Goal: Information Seeking & Learning: Find specific page/section

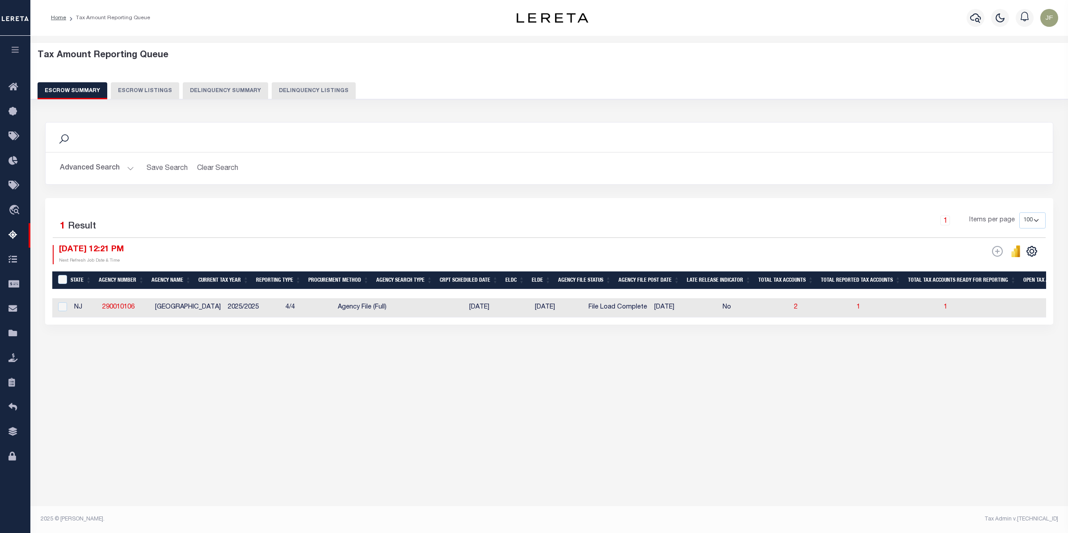
select select "100"
click at [10, 337] on icon at bounding box center [15, 333] width 14 height 11
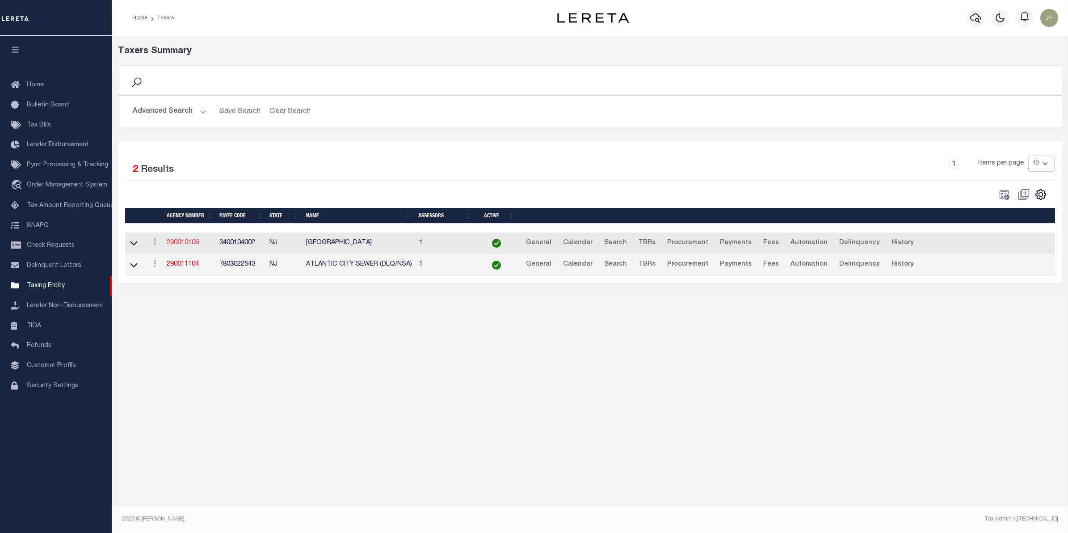
click at [179, 246] on link "290010106" at bounding box center [183, 243] width 32 height 6
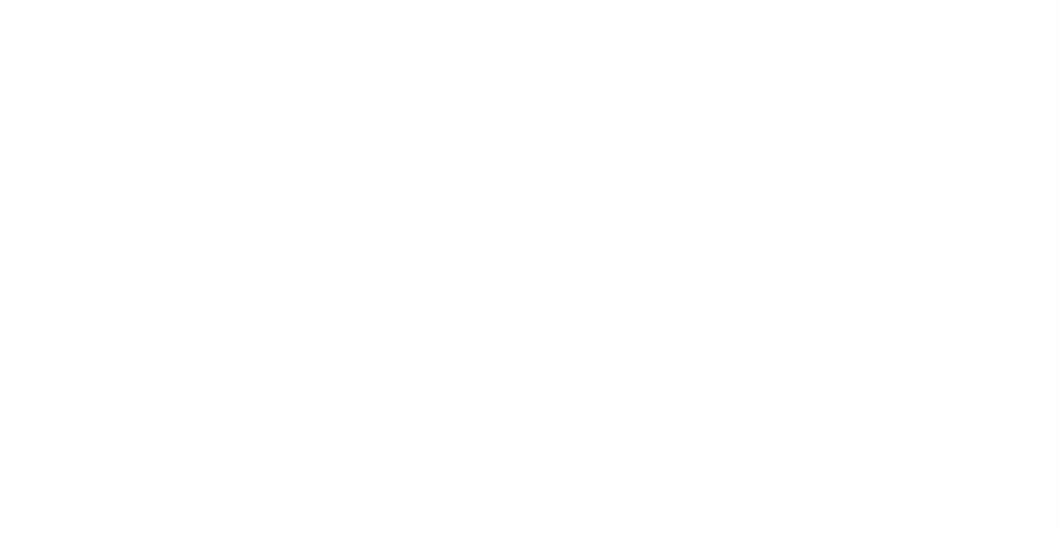
select select
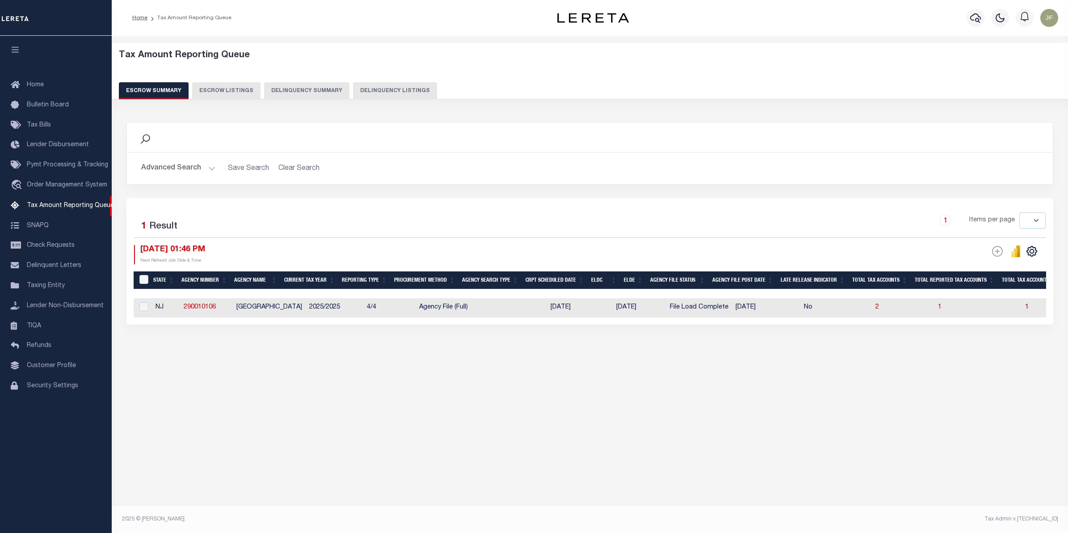
select select
click at [876, 309] on span "2" at bounding box center [878, 307] width 4 height 6
select select "100"
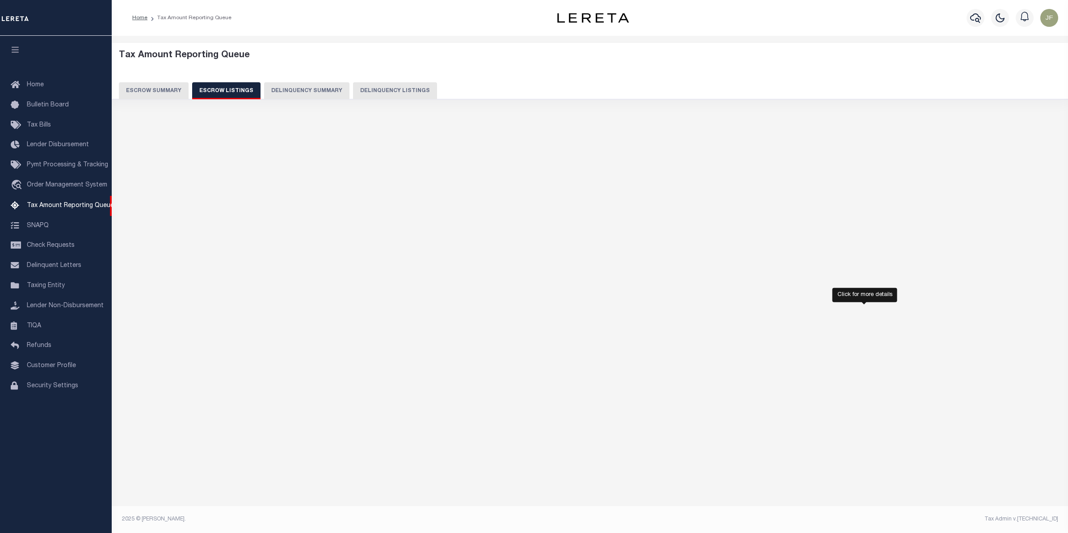
select select "100"
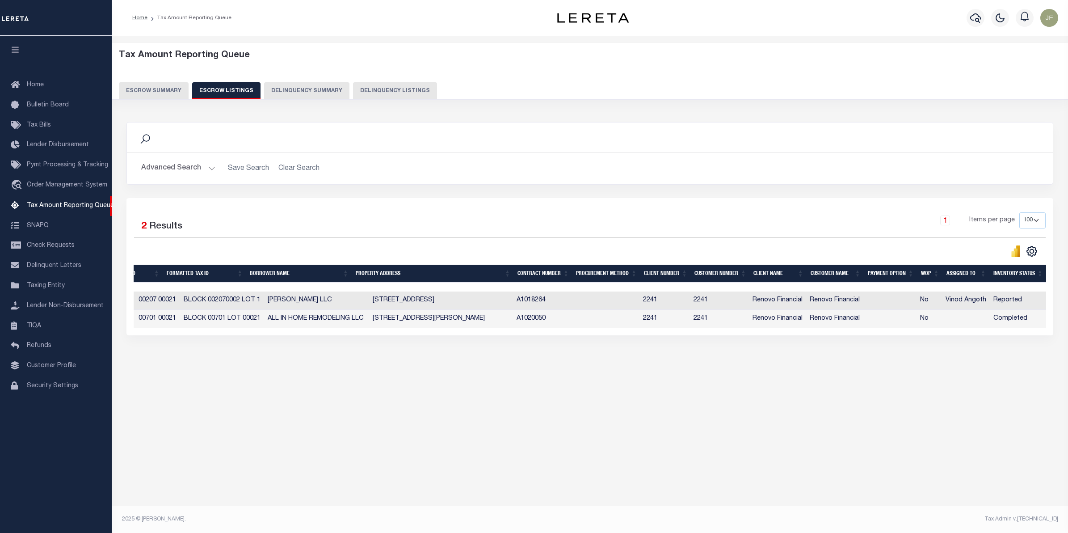
scroll to position [0, 128]
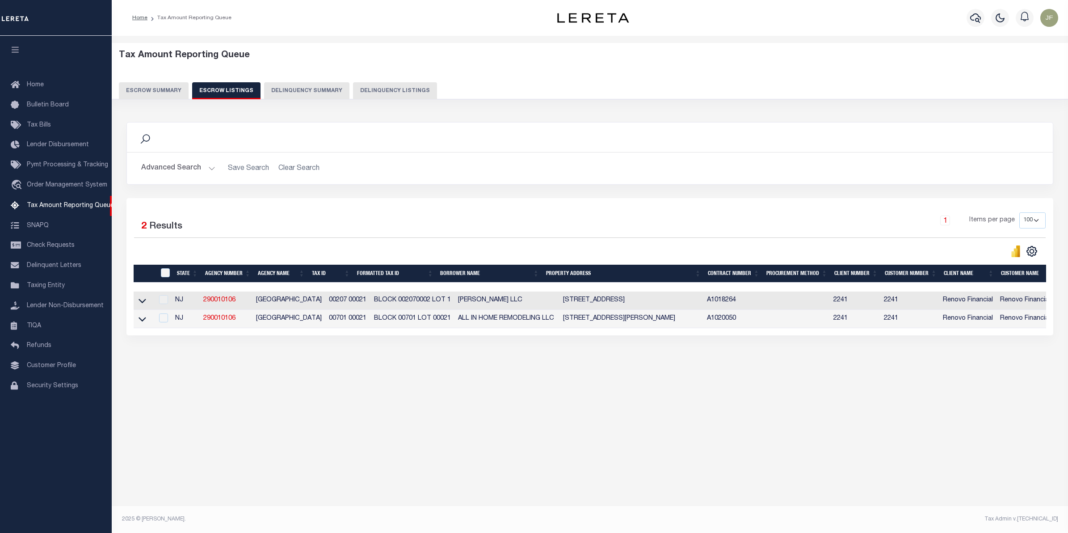
click at [160, 89] on button "Escrow Summary" at bounding box center [154, 90] width 70 height 17
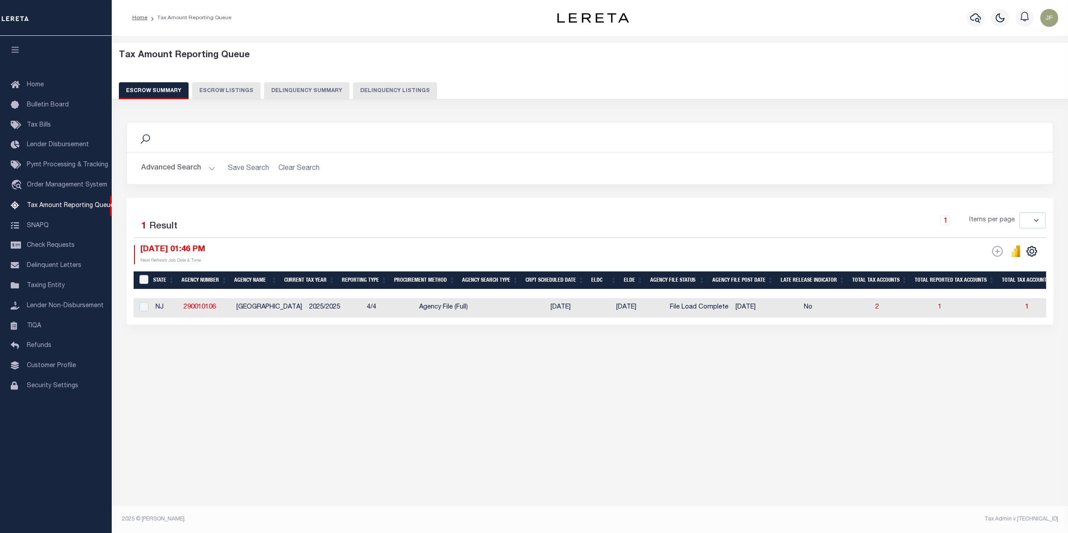
click at [182, 173] on button "Advanced Search" at bounding box center [178, 168] width 74 height 17
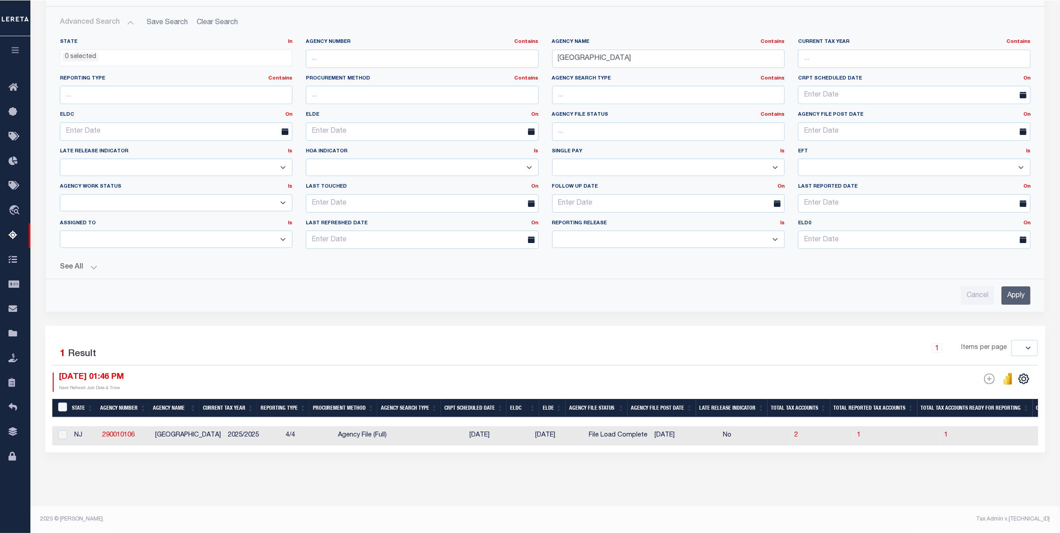
scroll to position [152, 0]
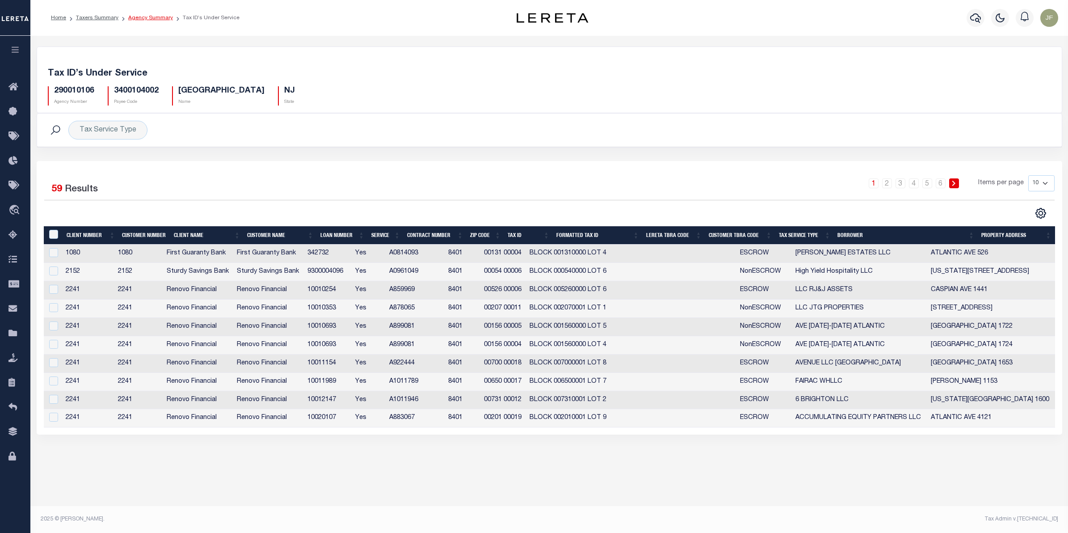
click at [149, 18] on link "Agency Summary" at bounding box center [150, 17] width 45 height 5
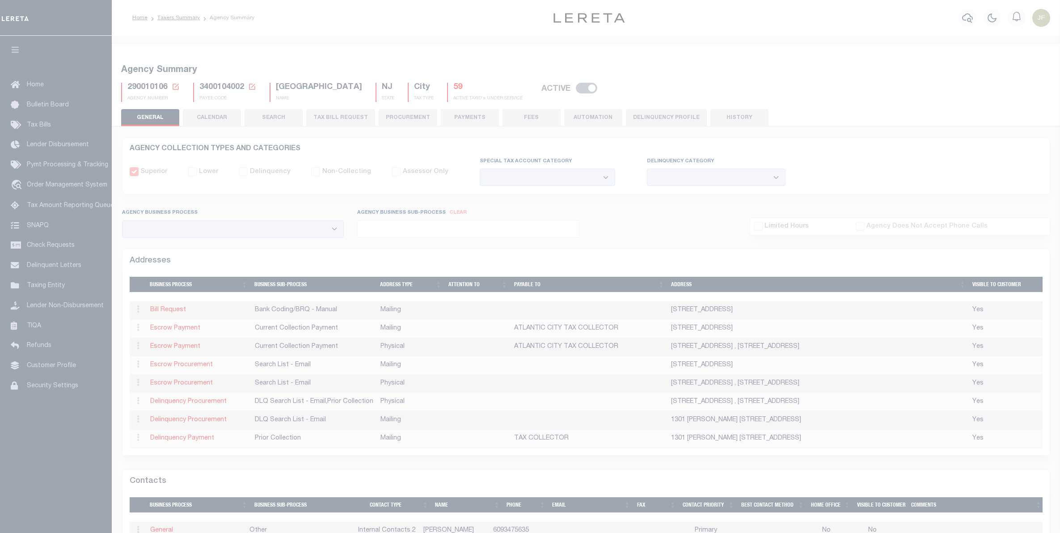
select select
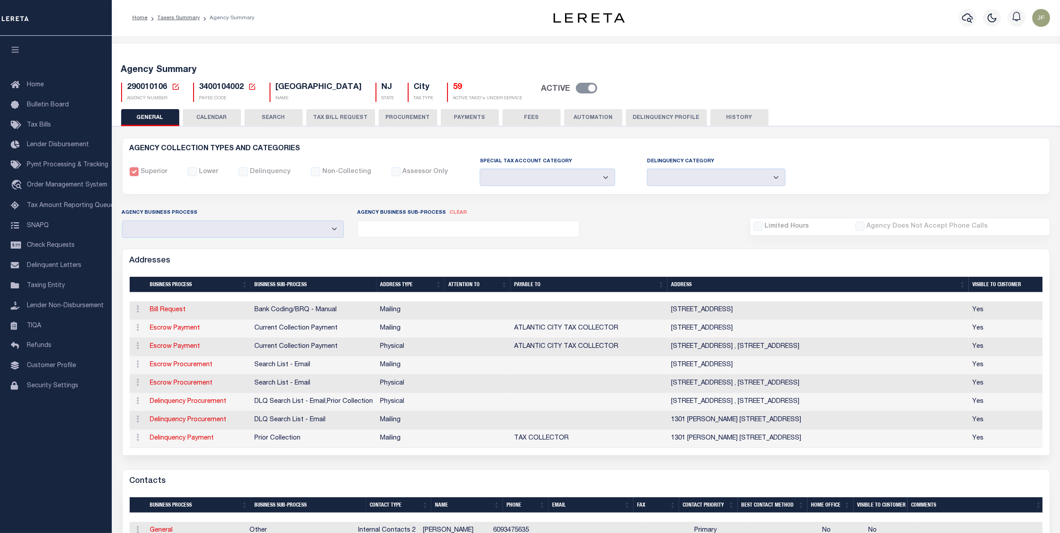
click at [154, 122] on button "GENERAL" at bounding box center [150, 117] width 58 height 17
click at [173, 17] on link "Taxers Summary" at bounding box center [178, 17] width 42 height 5
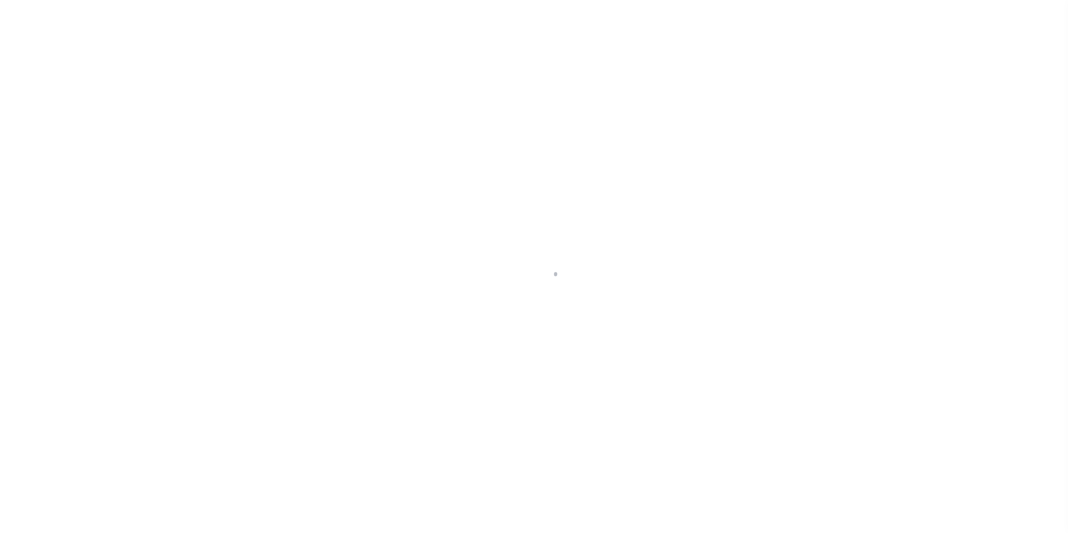
select select
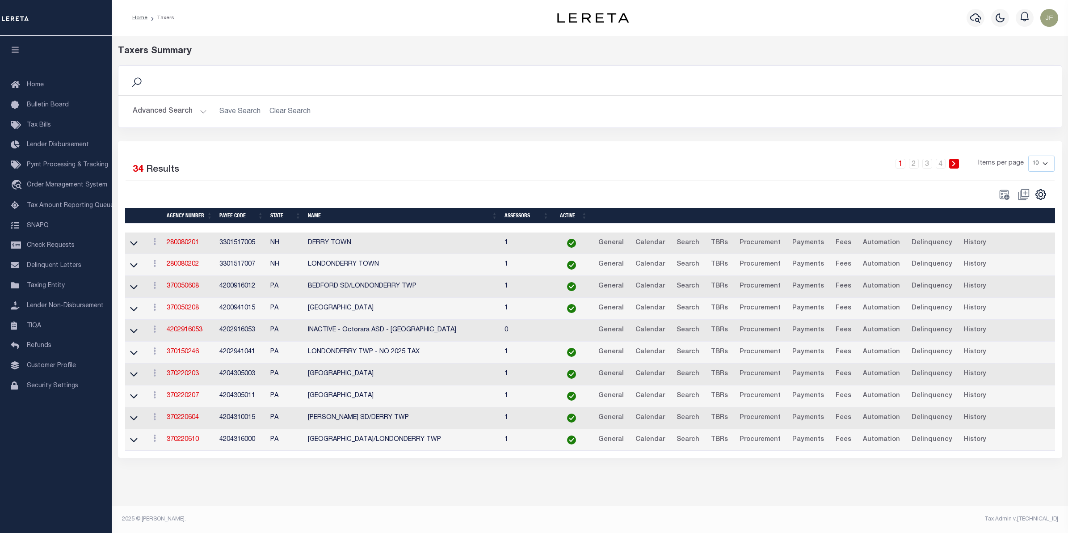
drag, startPoint x: 171, startPoint y: 110, endPoint x: 197, endPoint y: 116, distance: 27.1
click at [171, 110] on button "Advanced Search" at bounding box center [170, 111] width 74 height 17
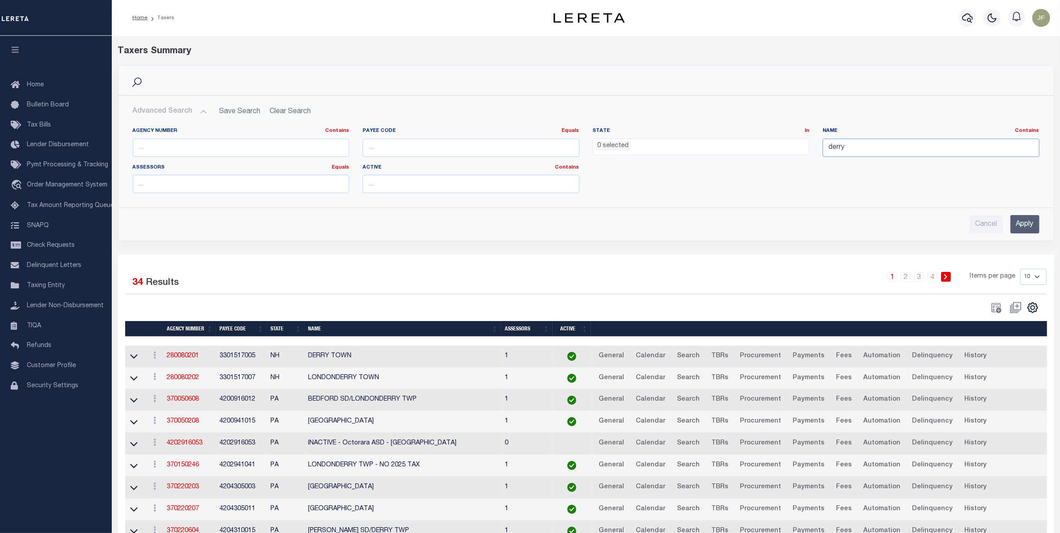
drag, startPoint x: 874, startPoint y: 153, endPoint x: 734, endPoint y: 127, distance: 142.7
click at [734, 127] on div "Agency Number Contains Contains Is Payee Code Equals Equals Is Not Equal To Is …" at bounding box center [586, 163] width 920 height 73
click at [643, 147] on ul "0 selected" at bounding box center [701, 145] width 216 height 12
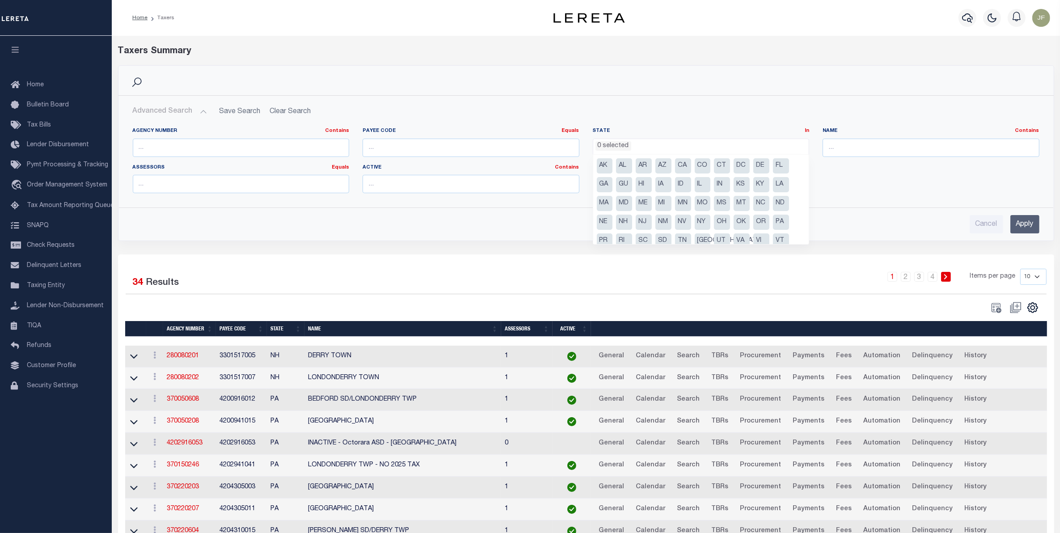
click at [647, 224] on li "NJ" at bounding box center [644, 222] width 16 height 15
select select "NJ"
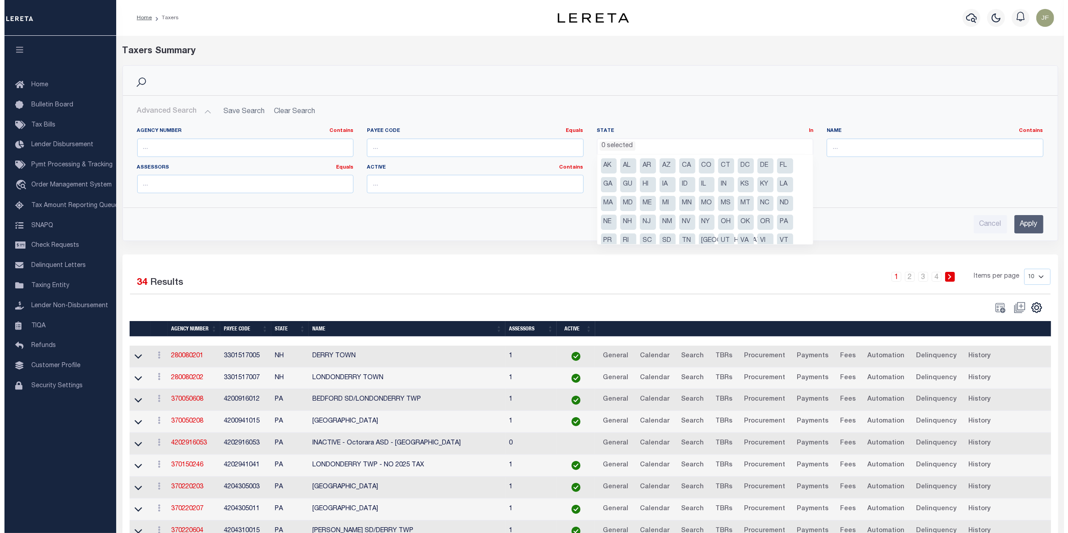
scroll to position [251, 0]
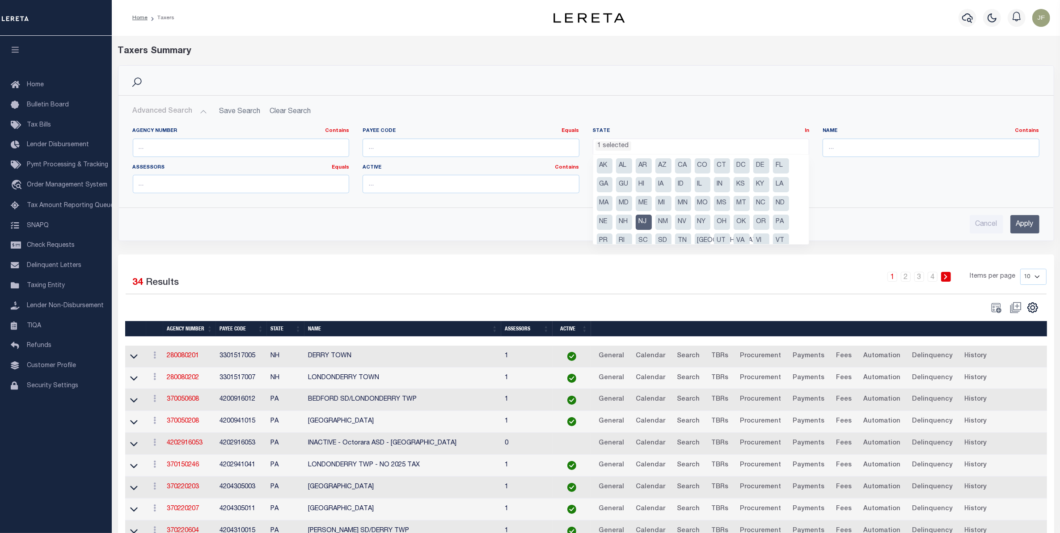
click at [1027, 224] on input "Apply" at bounding box center [1024, 224] width 29 height 18
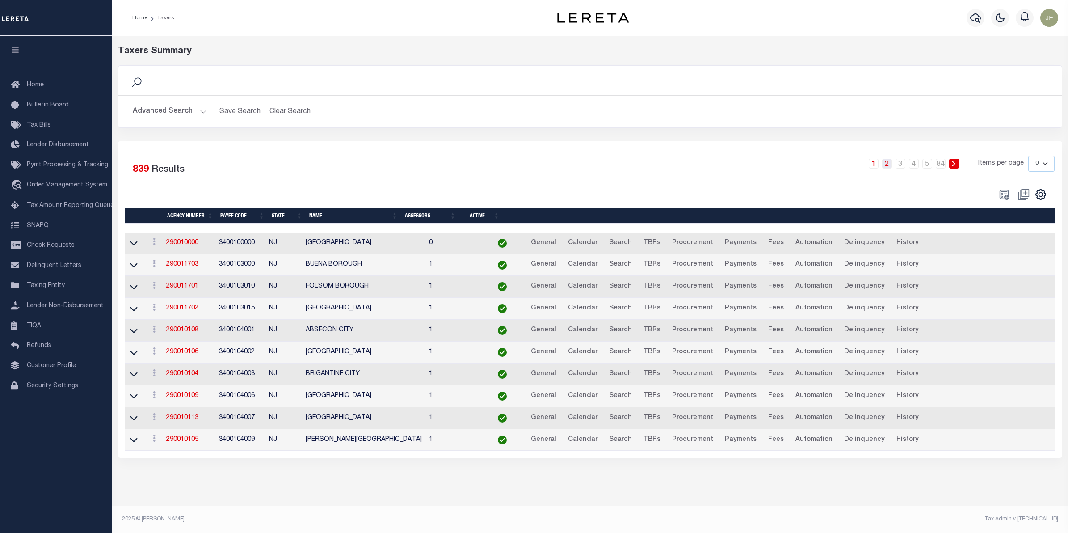
click at [886, 166] on link "2" at bounding box center [887, 164] width 10 height 10
click at [186, 441] on link "290010202" at bounding box center [182, 439] width 32 height 6
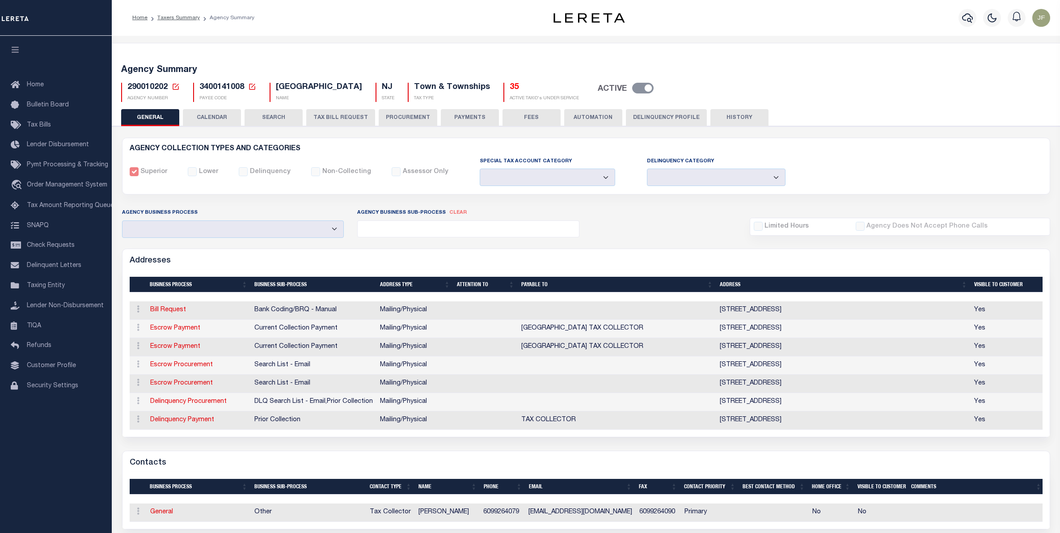
select select
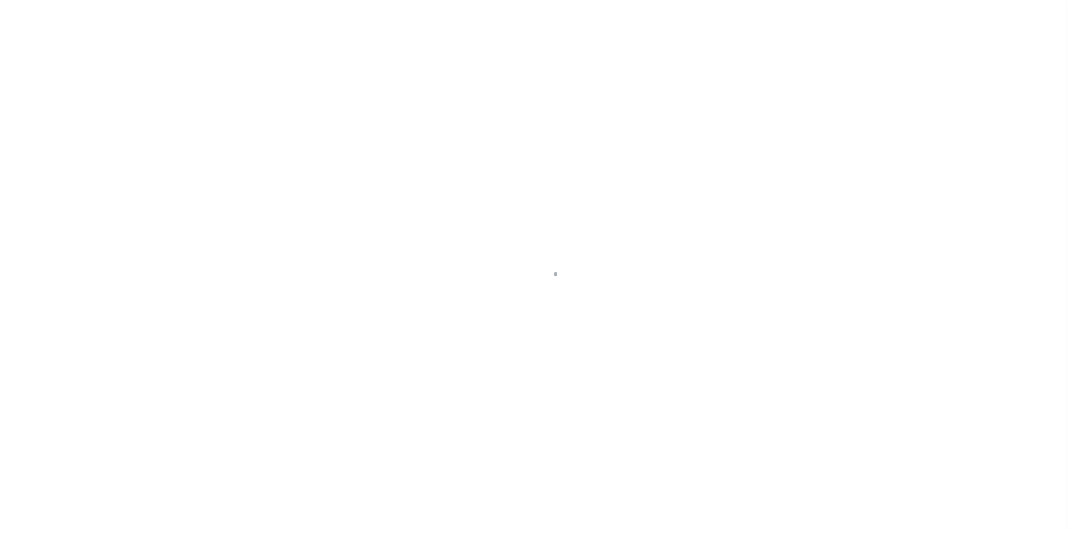
select select
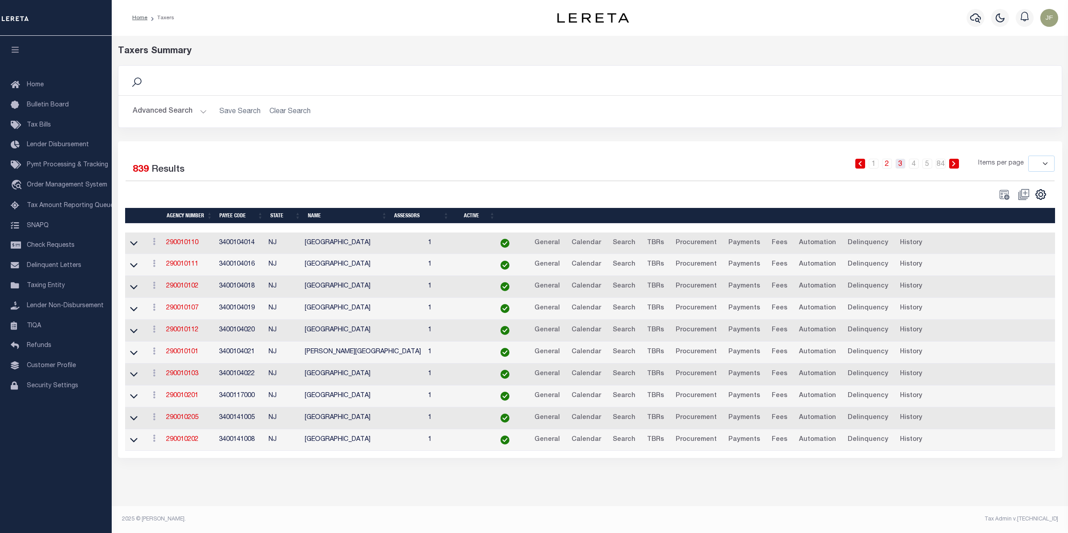
click at [904, 162] on link "3" at bounding box center [901, 164] width 10 height 10
click at [180, 355] on link "290021740" at bounding box center [183, 352] width 32 height 6
click at [915, 165] on link "4" at bounding box center [914, 164] width 10 height 10
click at [927, 169] on div "1 2 3 4 5 … 84 Items per page 10 25 50 100" at bounding box center [708, 167] width 694 height 23
click at [927, 168] on link "5" at bounding box center [928, 164] width 10 height 10
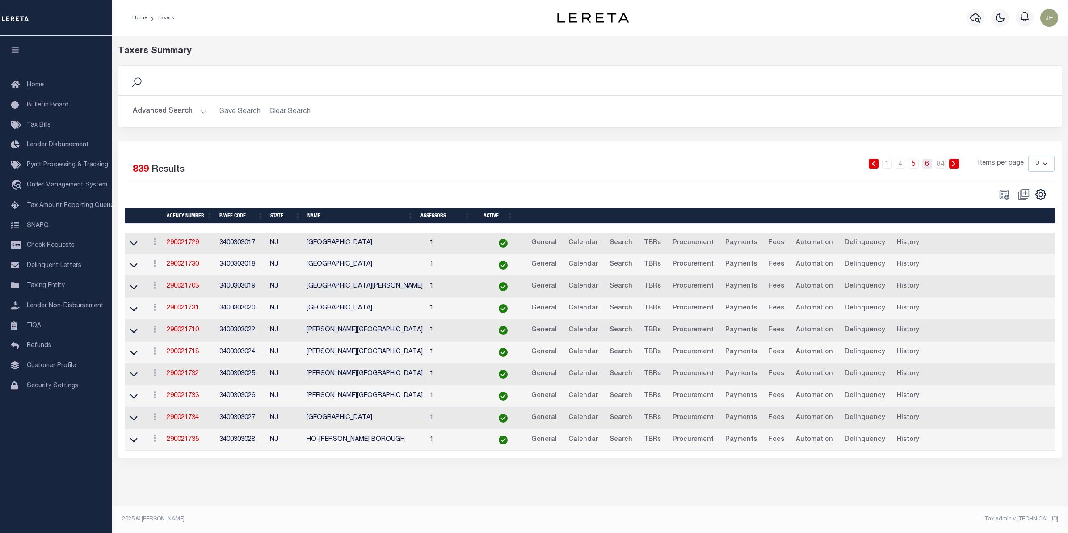
click at [930, 167] on link "6" at bounding box center [928, 164] width 10 height 10
click at [174, 399] on link "290021705" at bounding box center [182, 395] width 32 height 6
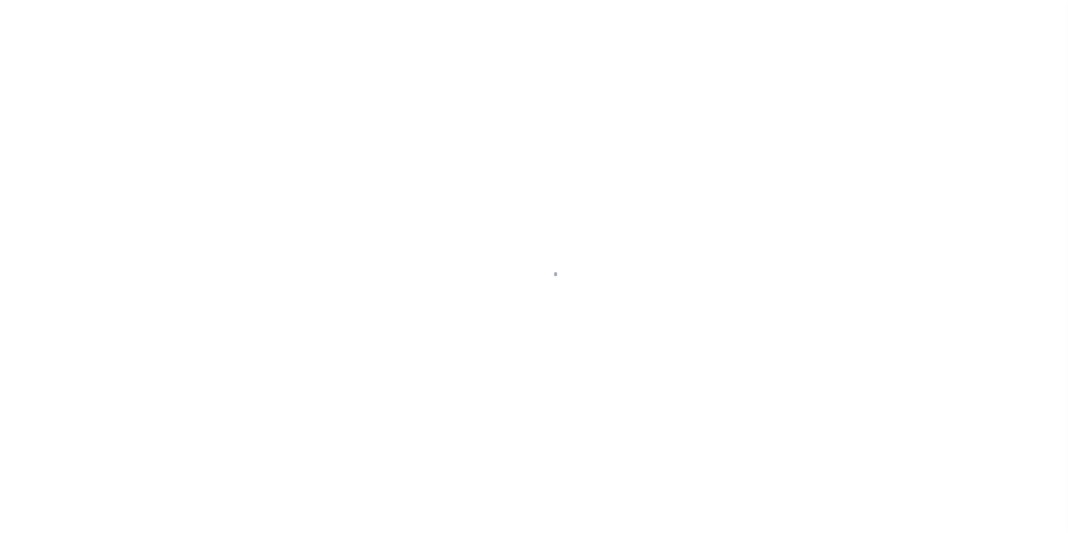
select select
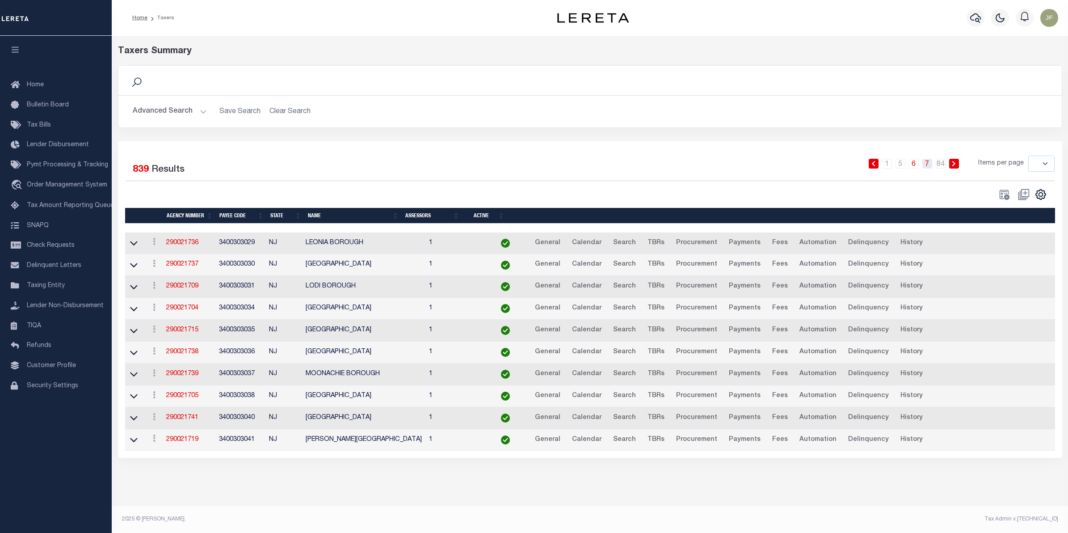
click at [924, 166] on link "7" at bounding box center [928, 164] width 10 height 10
click at [928, 166] on link "8" at bounding box center [928, 164] width 10 height 10
click at [957, 165] on link at bounding box center [954, 164] width 10 height 10
click at [190, 421] on link "290031703" at bounding box center [183, 417] width 32 height 6
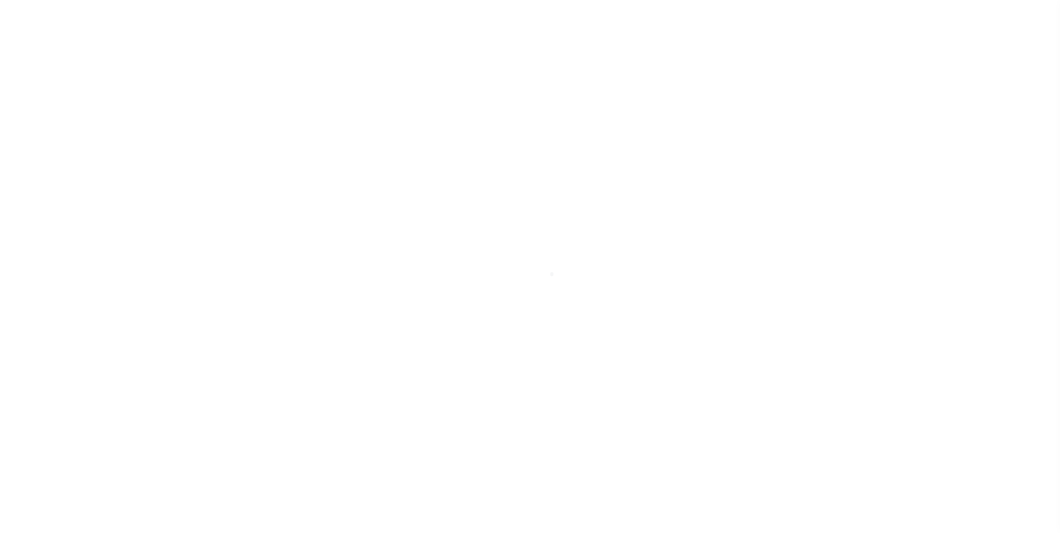
select select
checkbox input "false"
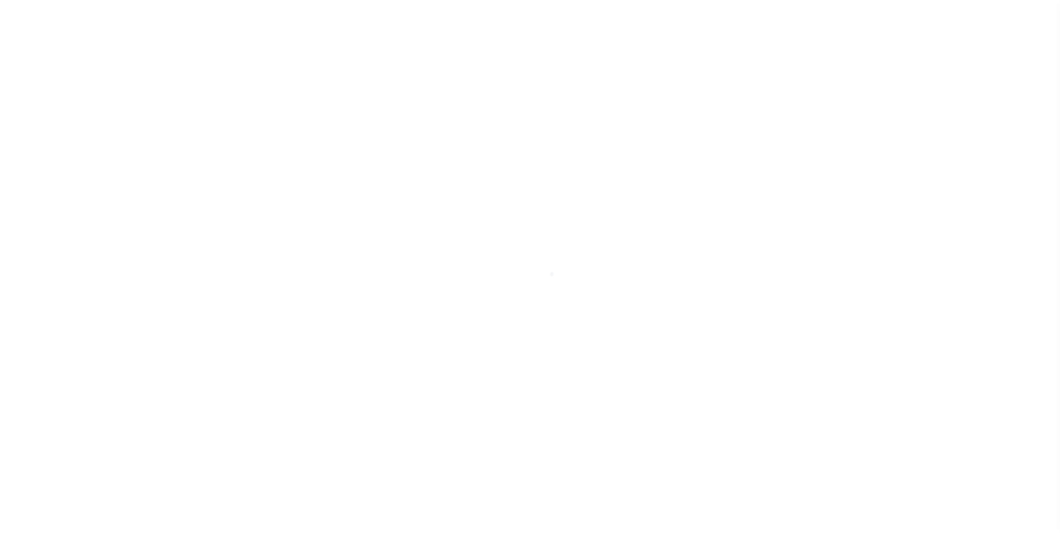
checkbox input "false"
type input "3400503027"
select select
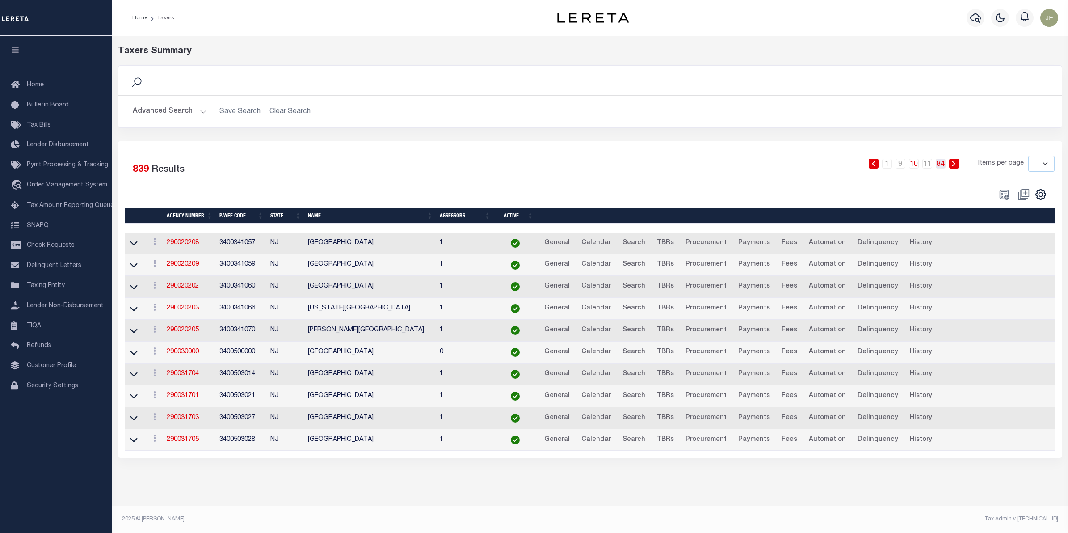
click at [945, 165] on link "84" at bounding box center [941, 164] width 10 height 10
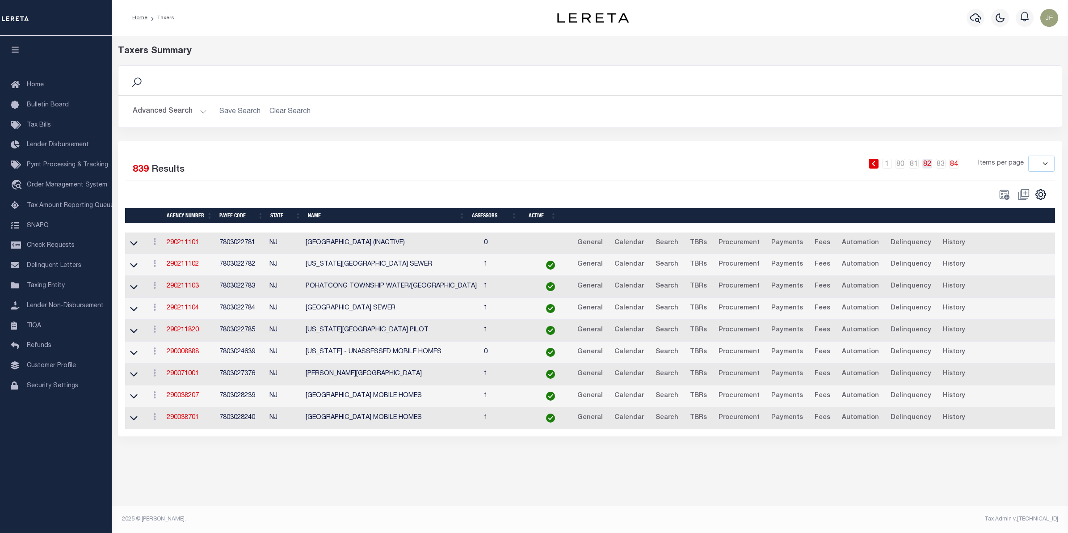
click at [927, 164] on link "82" at bounding box center [928, 164] width 10 height 10
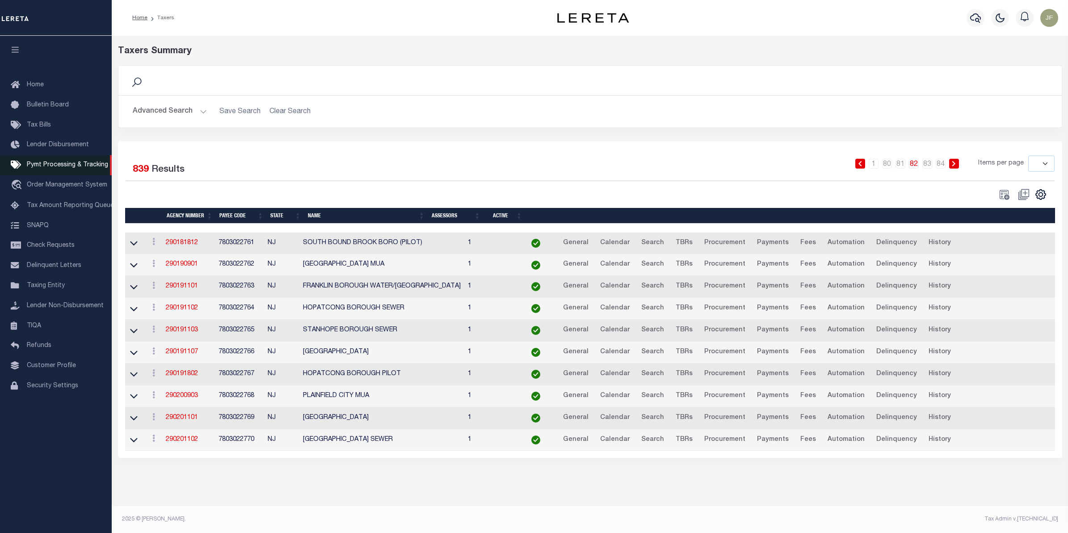
click at [81, 162] on link "Pymt Processing & Tracking" at bounding box center [56, 165] width 112 height 20
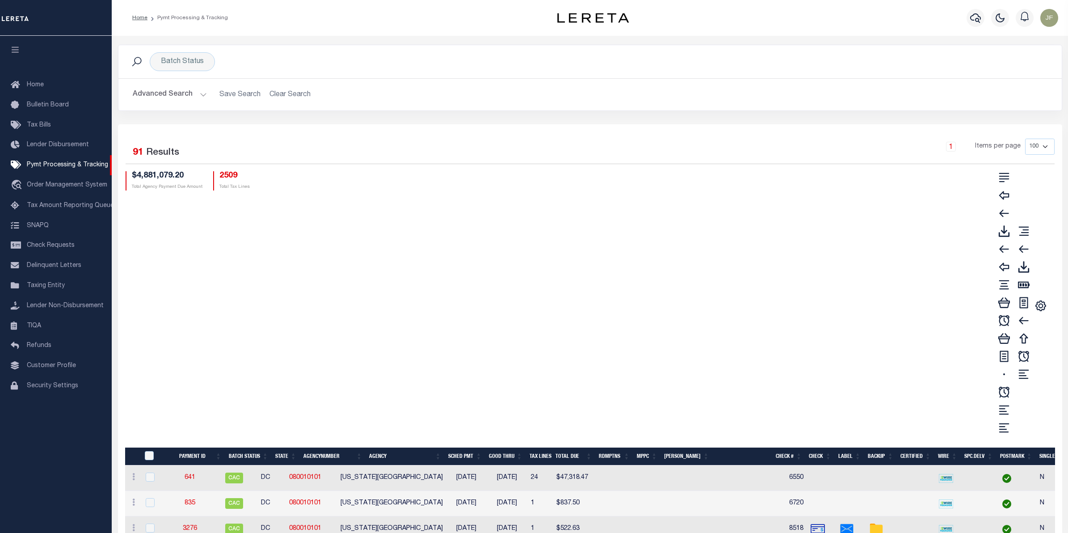
click at [195, 96] on button "Advanced Search" at bounding box center [170, 94] width 74 height 17
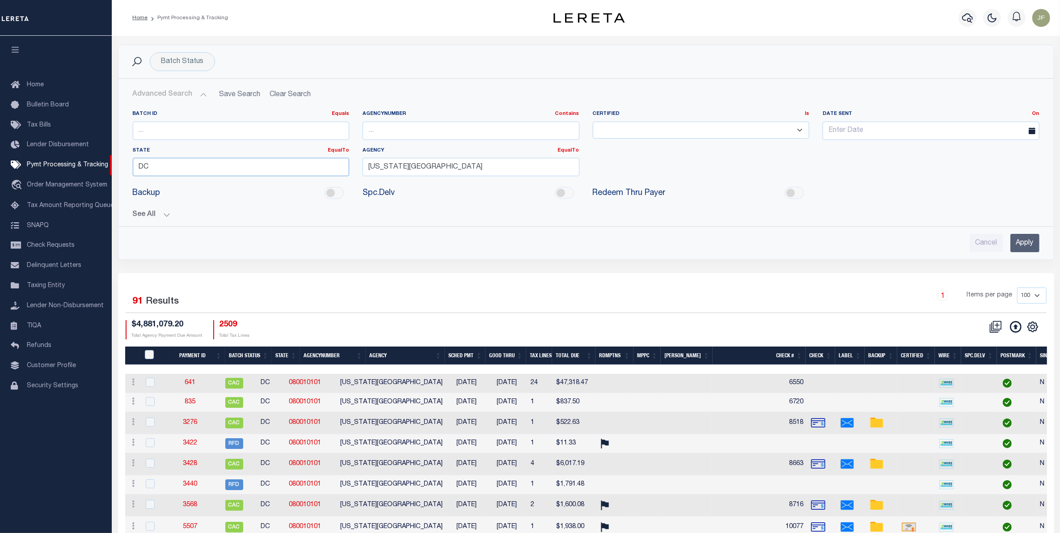
click at [240, 167] on input "DC" at bounding box center [241, 167] width 217 height 18
type input "D"
click at [240, 179] on div "NJ" at bounding box center [240, 184] width 215 height 14
type input "NJ"
drag, startPoint x: 464, startPoint y: 166, endPoint x: 264, endPoint y: 172, distance: 199.9
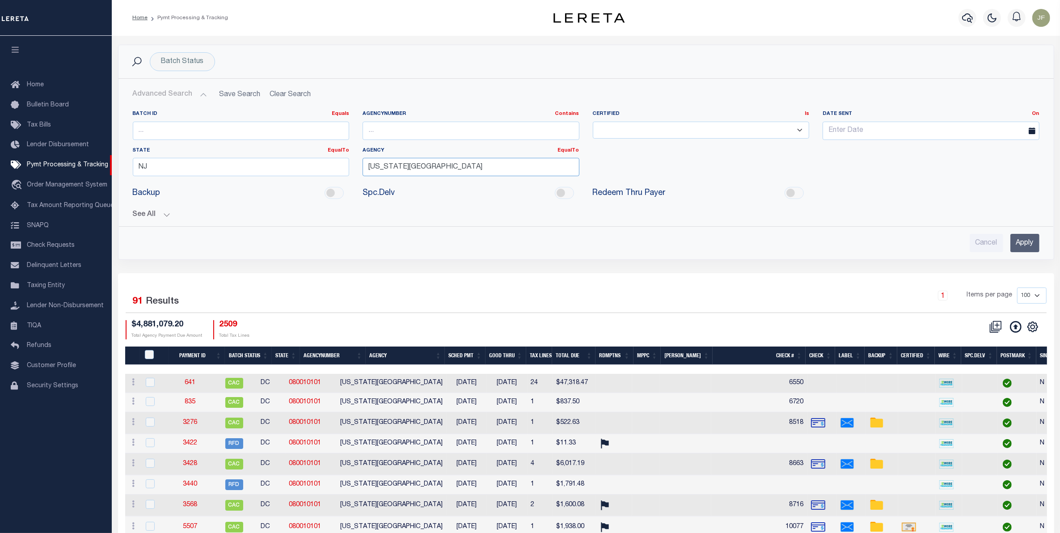
click at [268, 172] on div "Batch ID Equals Equals Is Not Equal To Is Greater Than Is Less Than AgencyNumbe…" at bounding box center [586, 146] width 920 height 73
click at [1031, 245] on input "Apply" at bounding box center [1024, 243] width 29 height 18
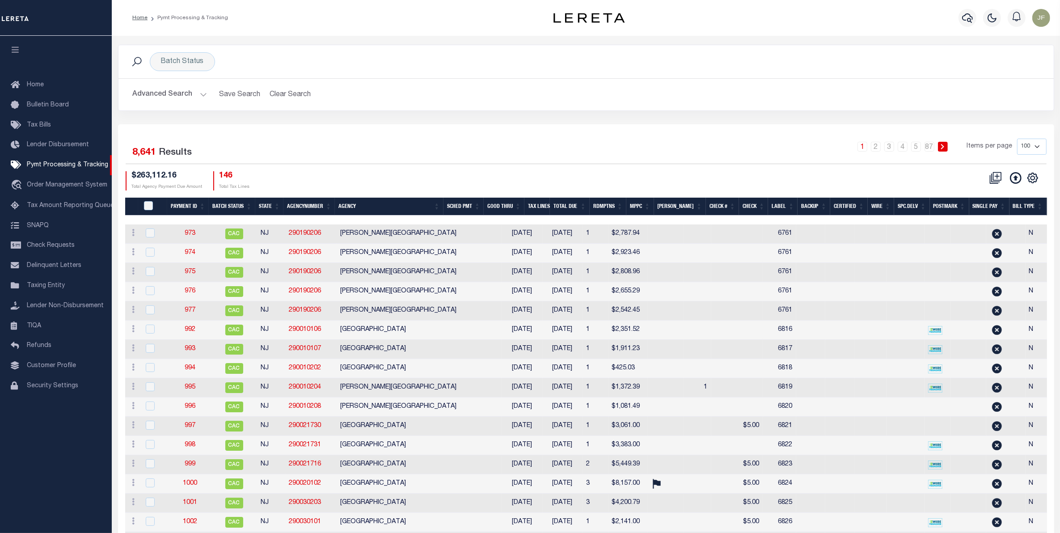
click at [550, 209] on th "Tax Lines" at bounding box center [536, 207] width 25 height 18
click at [524, 204] on th "Good Thru" at bounding box center [504, 207] width 41 height 18
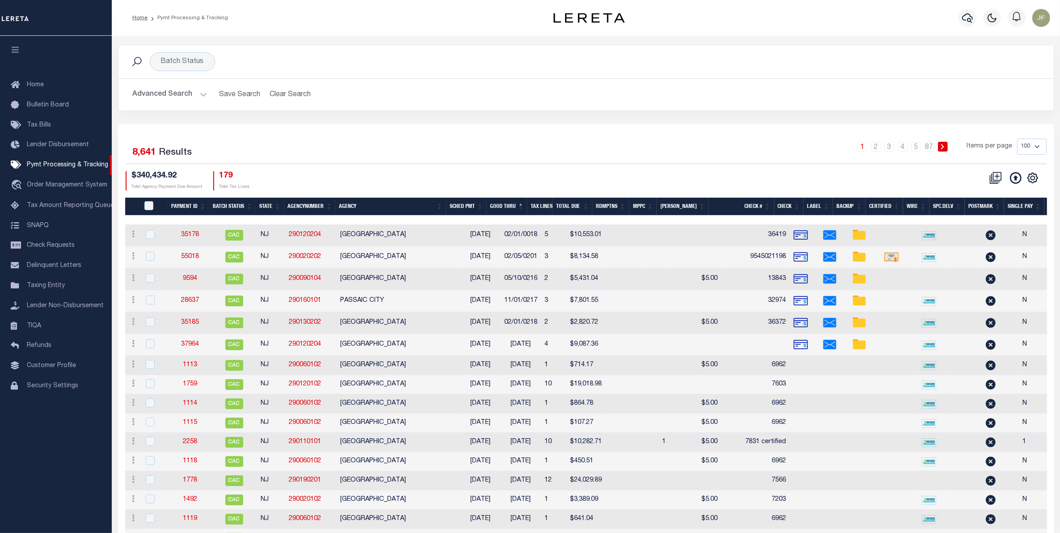
click at [527, 204] on th "Good Thru" at bounding box center [506, 207] width 41 height 18
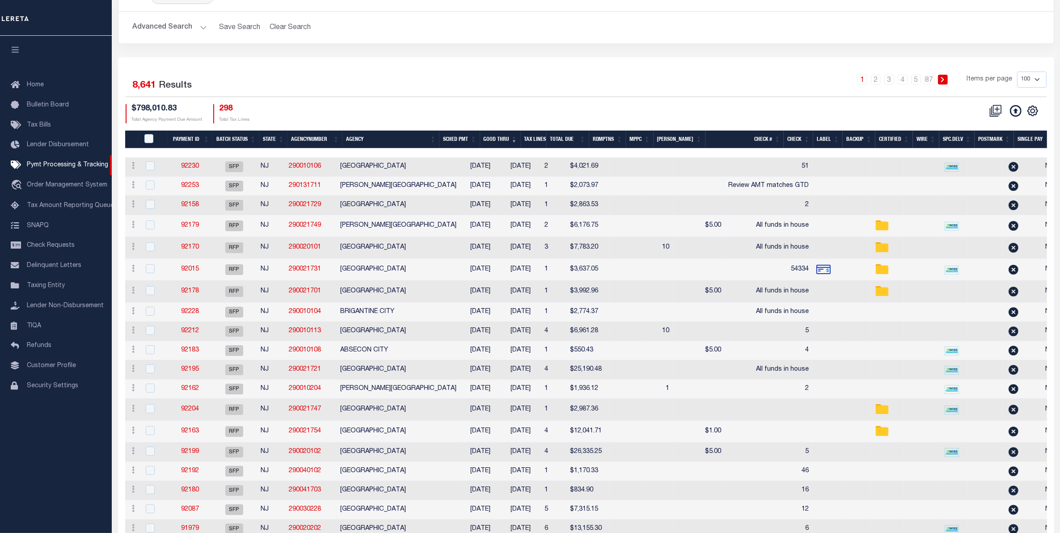
scroll to position [34, 0]
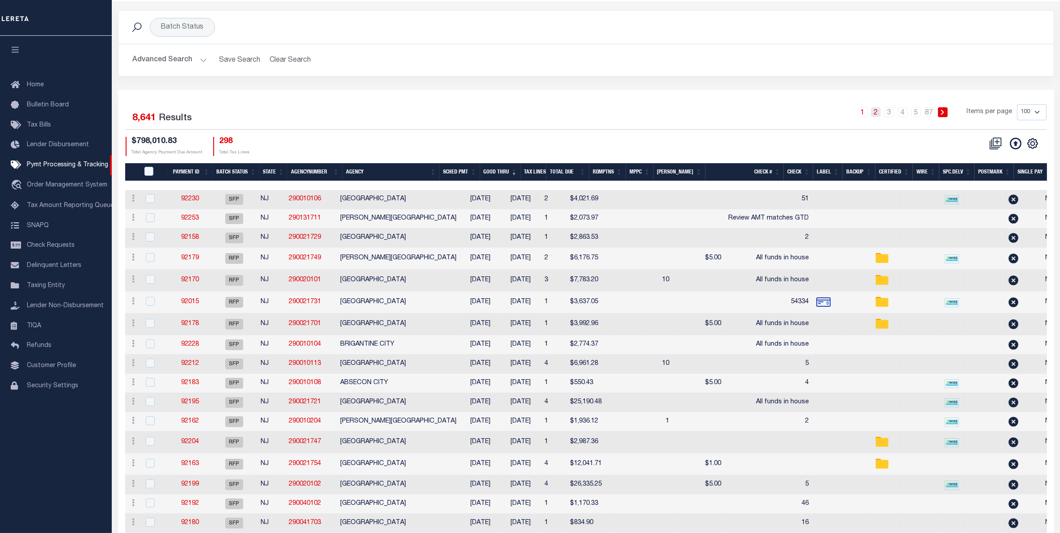
click at [874, 116] on link "2" at bounding box center [876, 112] width 10 height 10
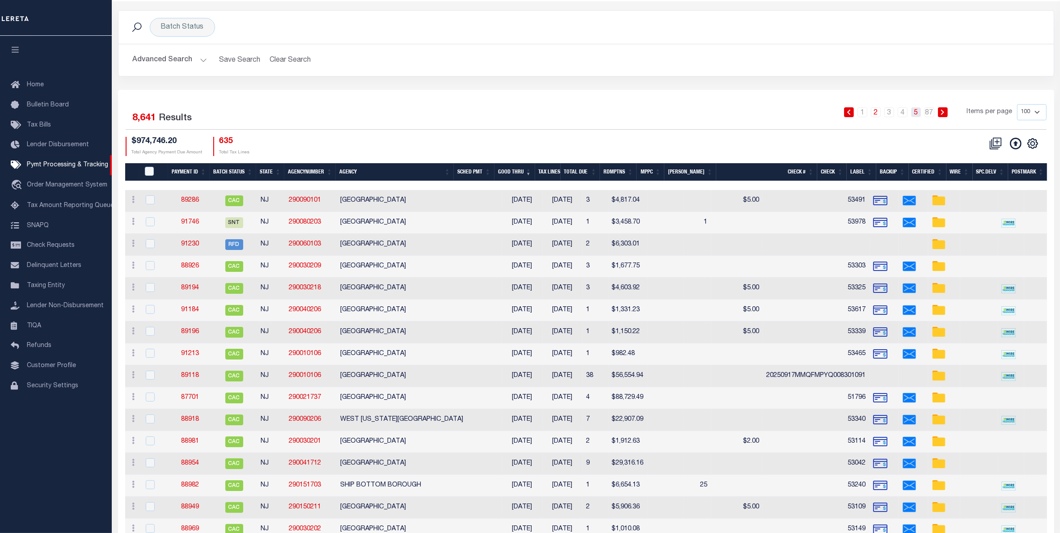
click at [915, 114] on link "5" at bounding box center [916, 112] width 10 height 10
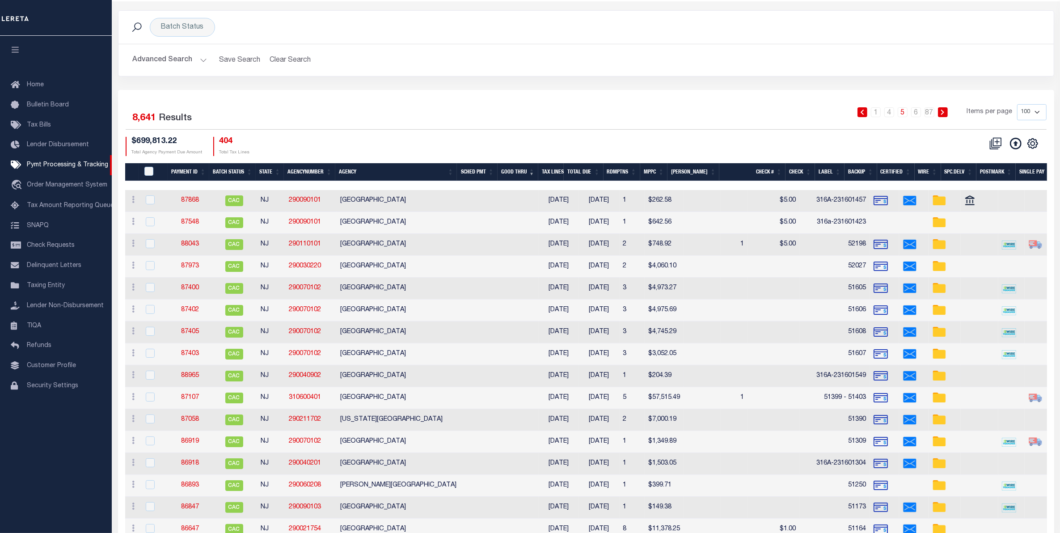
scroll to position [0, 0]
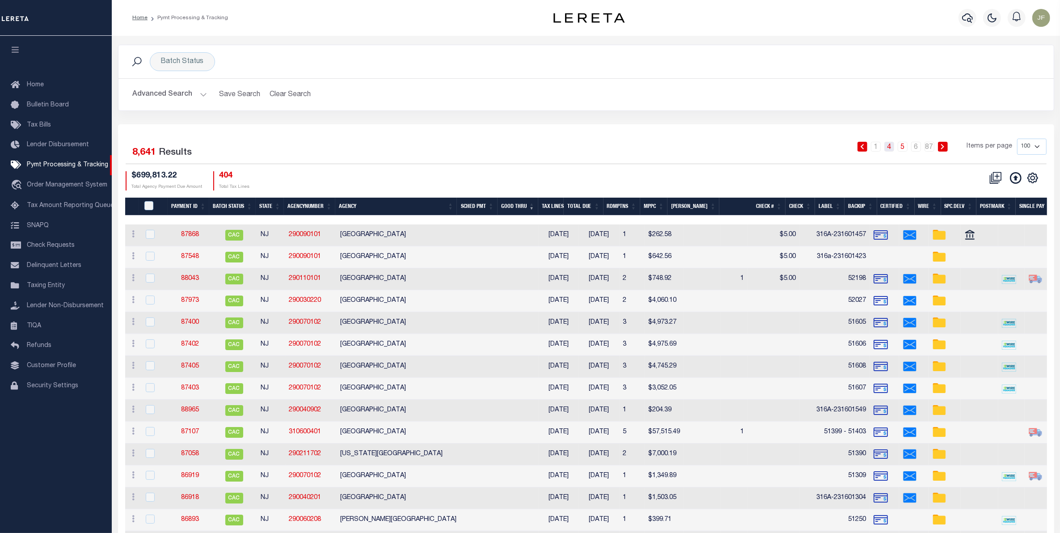
click at [890, 150] on link "4" at bounding box center [889, 147] width 10 height 10
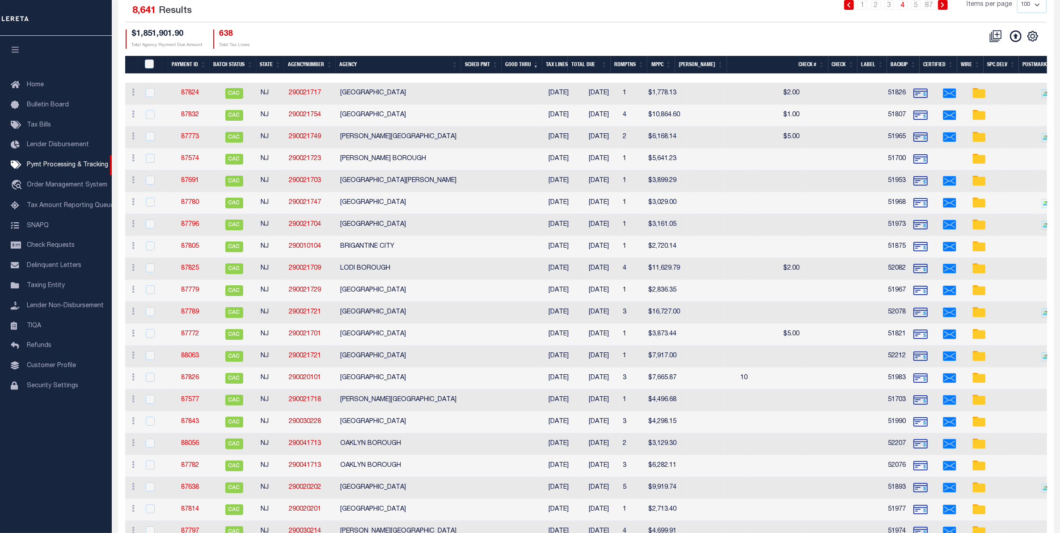
scroll to position [112, 0]
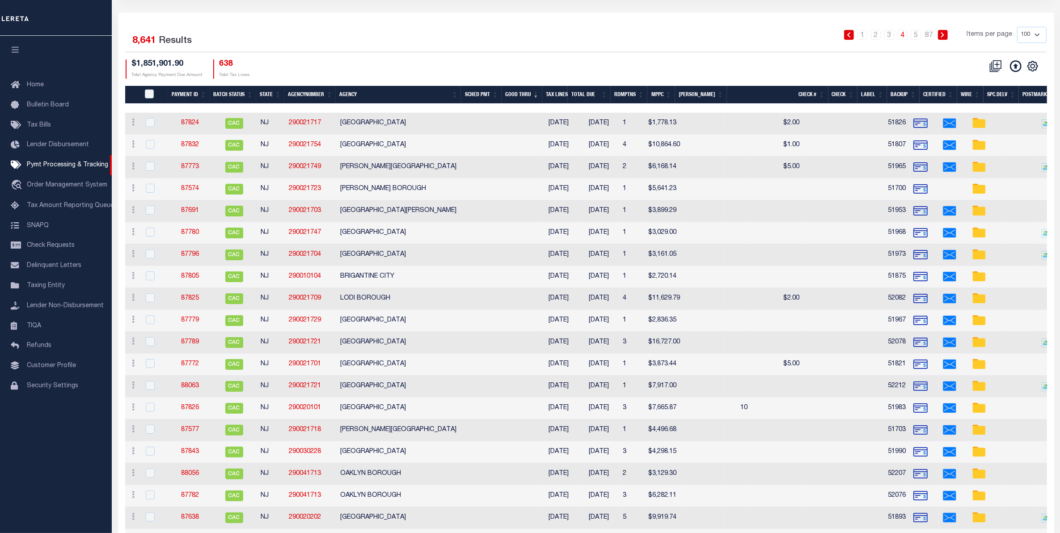
click at [408, 91] on th "Agency" at bounding box center [398, 95] width 125 height 18
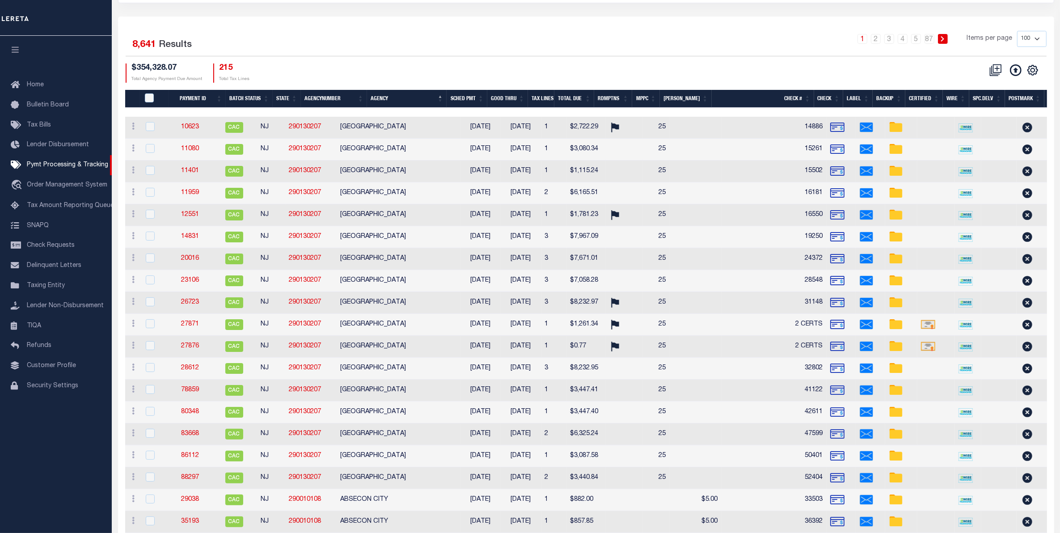
scroll to position [0, 0]
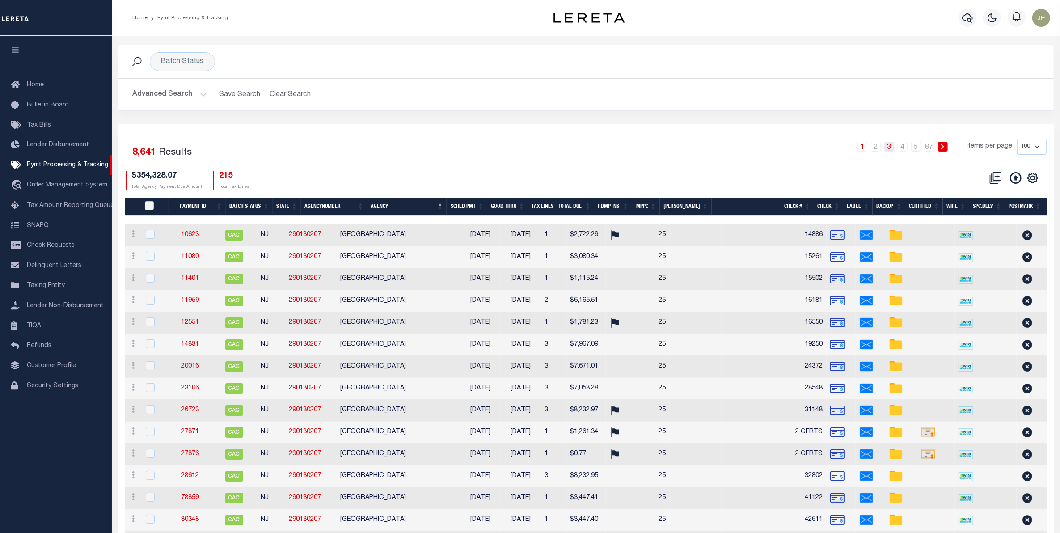
click at [889, 147] on link "3" at bounding box center [889, 147] width 10 height 10
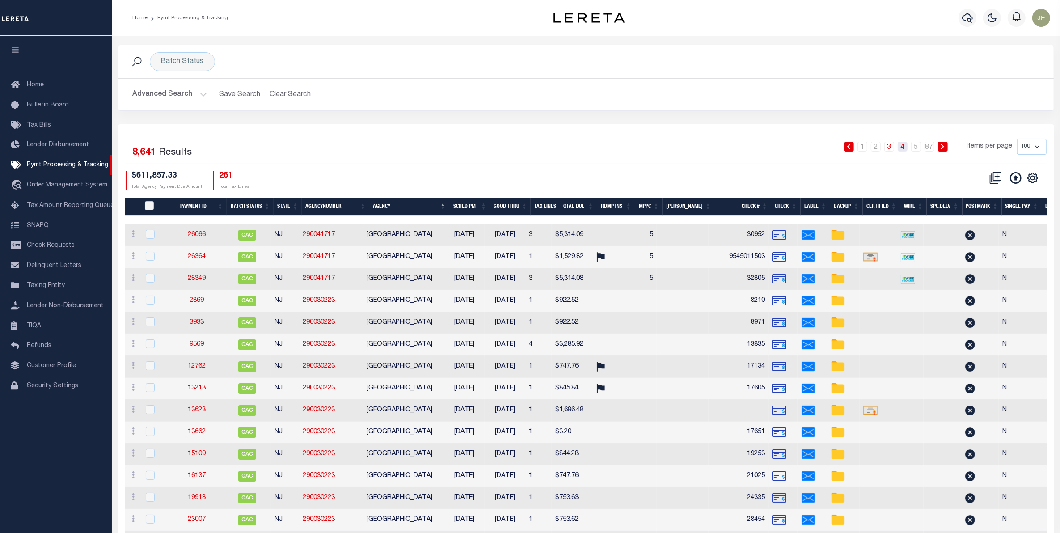
click at [903, 150] on link "4" at bounding box center [903, 147] width 10 height 10
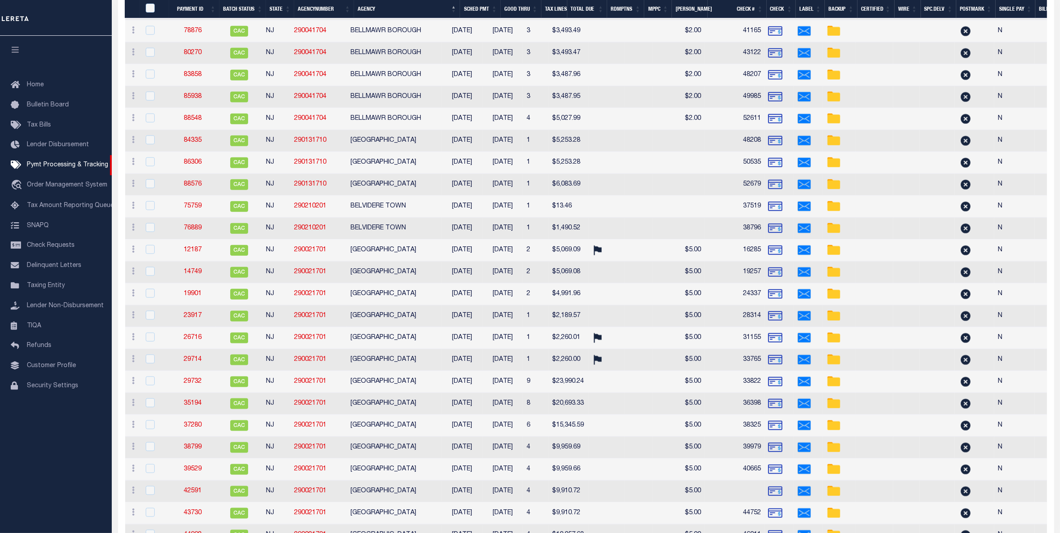
scroll to position [1397, 0]
